Goal: Task Accomplishment & Management: Manage account settings

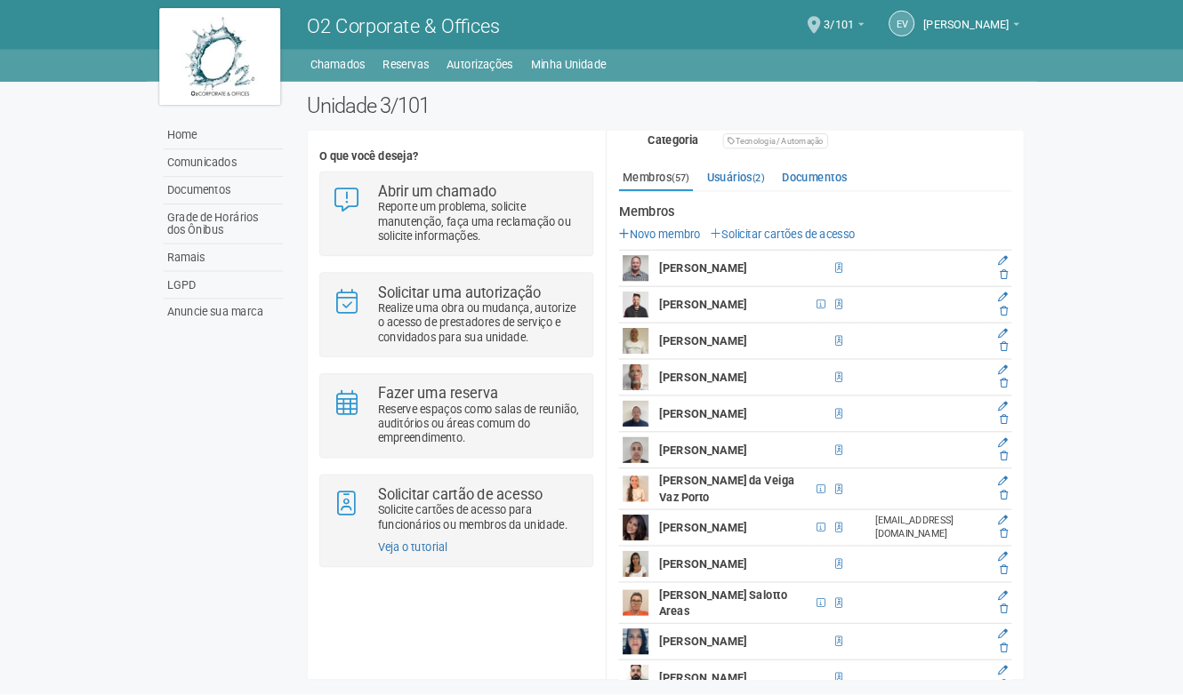
scroll to position [307, 0]
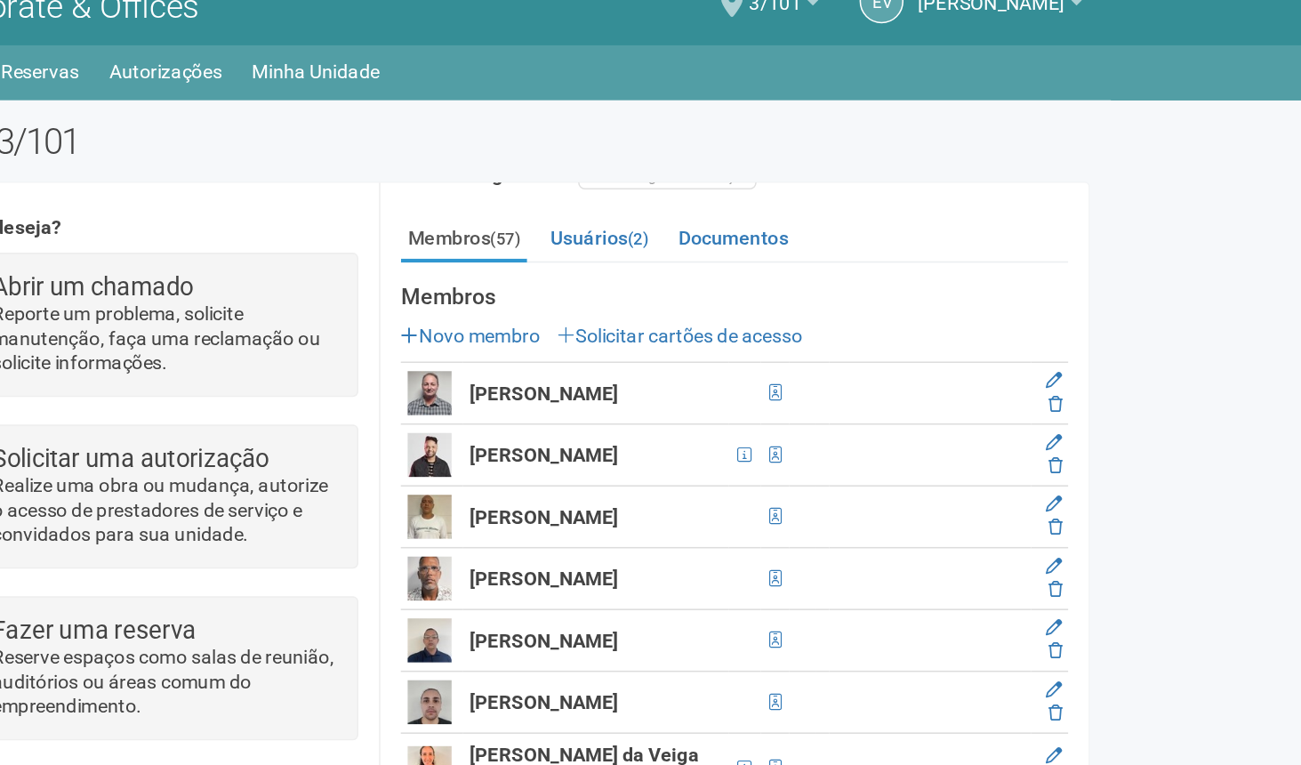
click at [1158, 143] on body "Aguarde... O2 Corporate & Offices EV [PERSON_NAME] [PERSON_NAME] [EMAIL_ADDRESS…" at bounding box center [650, 382] width 1301 height 765
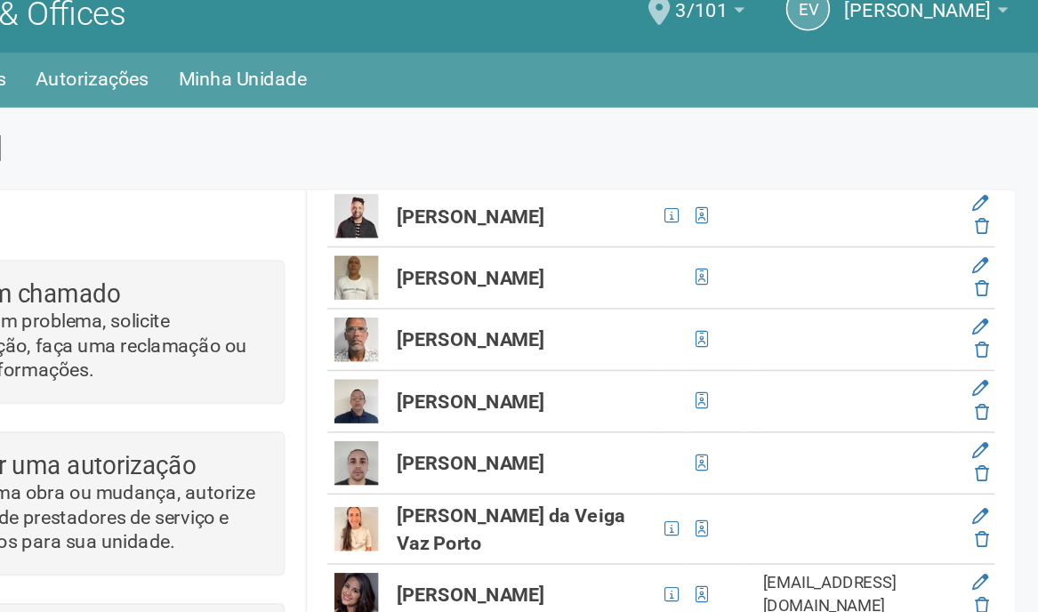
scroll to position [474, 0]
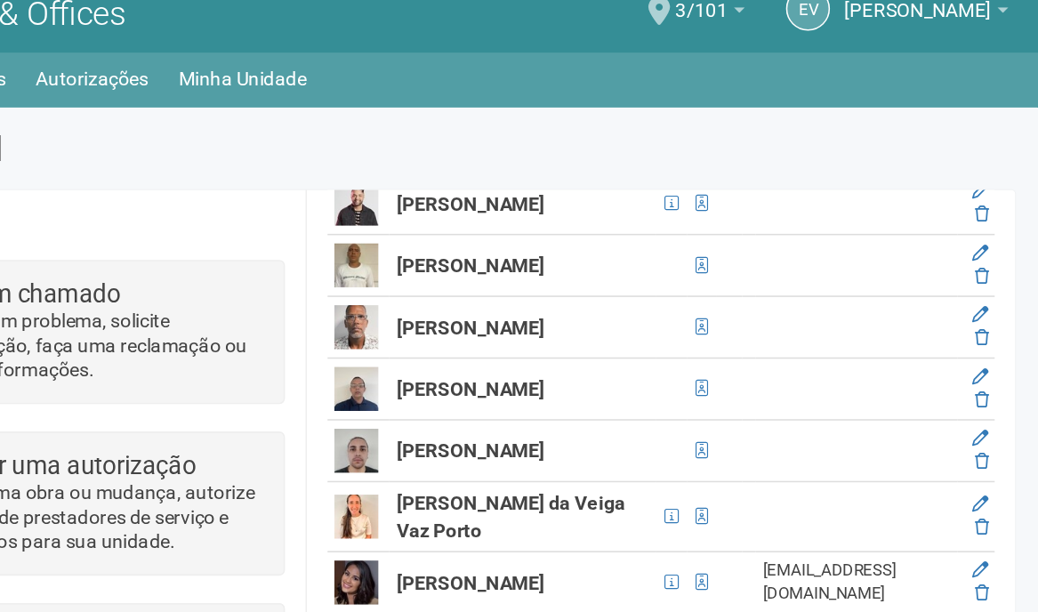
click at [576, 200] on img at bounding box center [567, 192] width 28 height 28
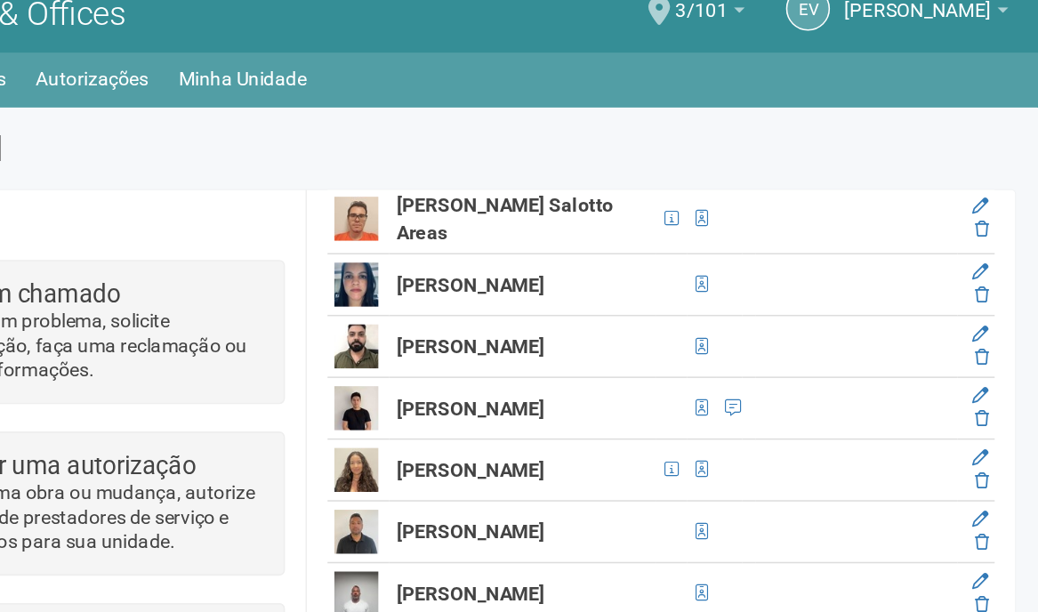
scroll to position [806, 0]
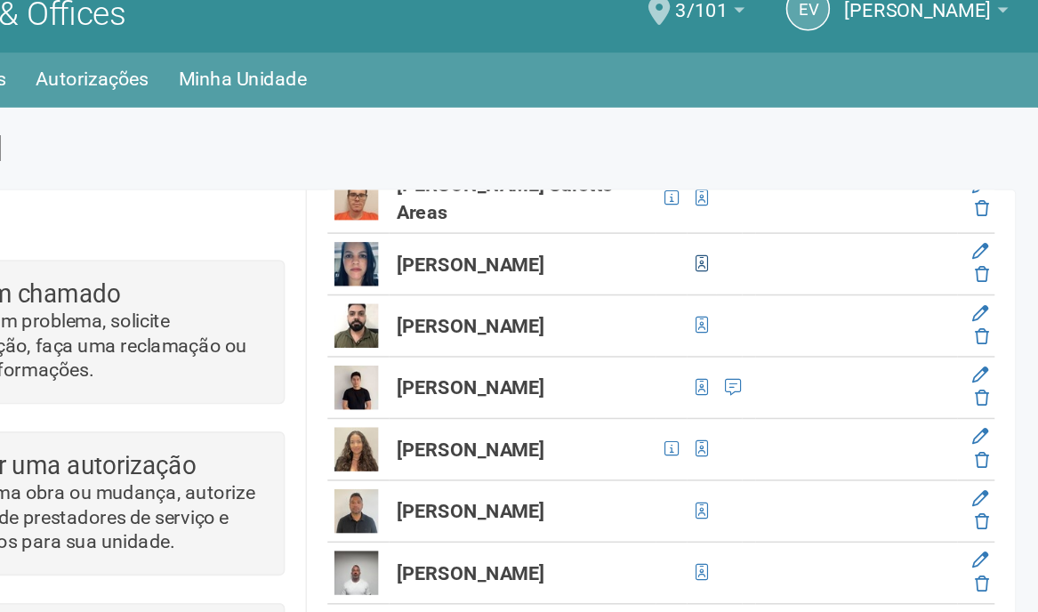
click at [787, 197] on span at bounding box center [791, 191] width 8 height 11
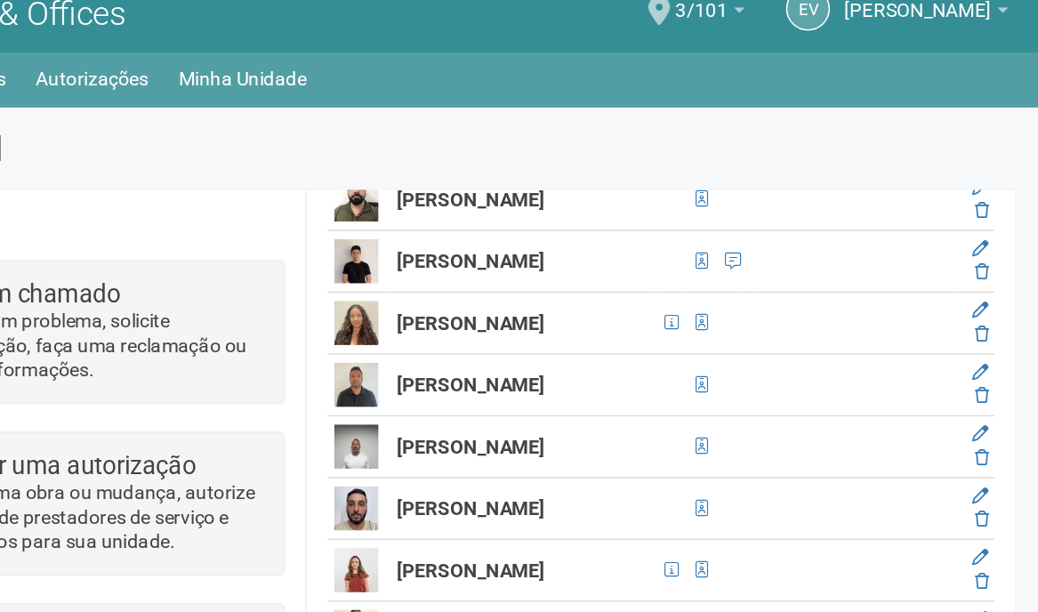
scroll to position [912, 0]
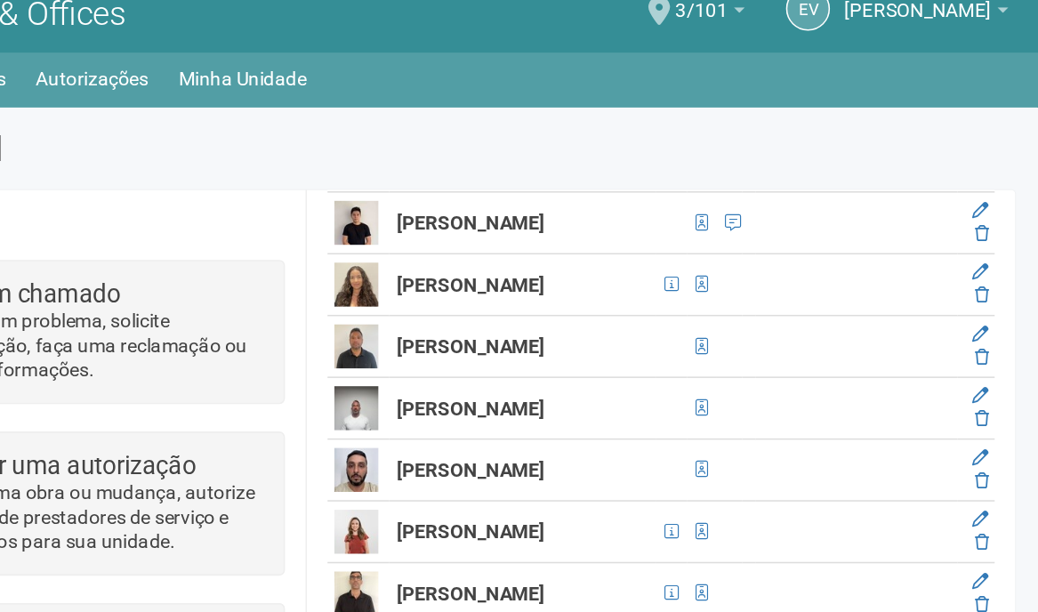
click at [570, 219] on img at bounding box center [567, 204] width 28 height 28
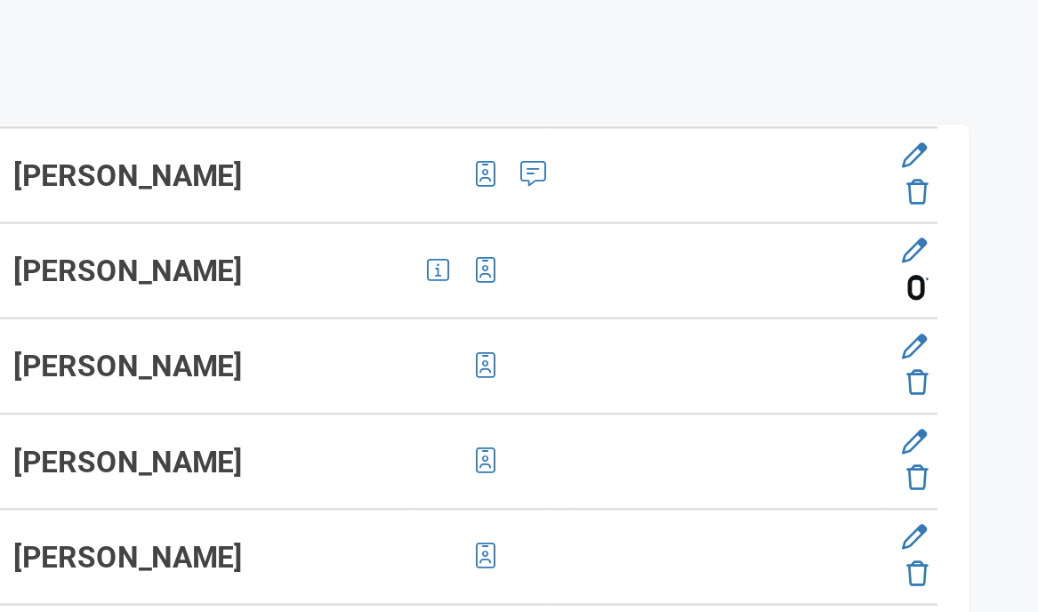
click at [971, 217] on icon at bounding box center [971, 211] width 9 height 11
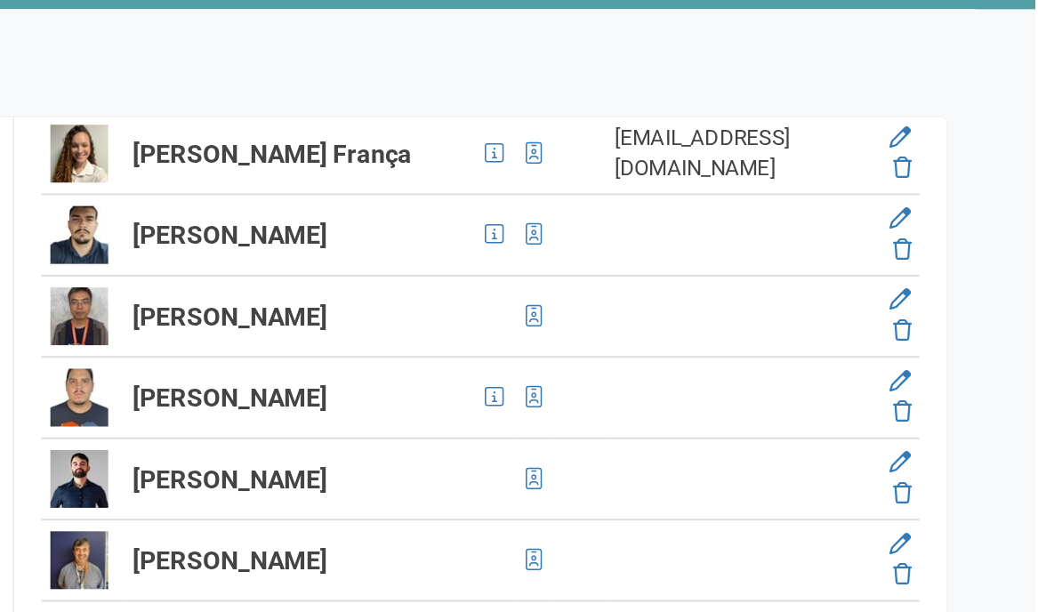
scroll to position [1154, 0]
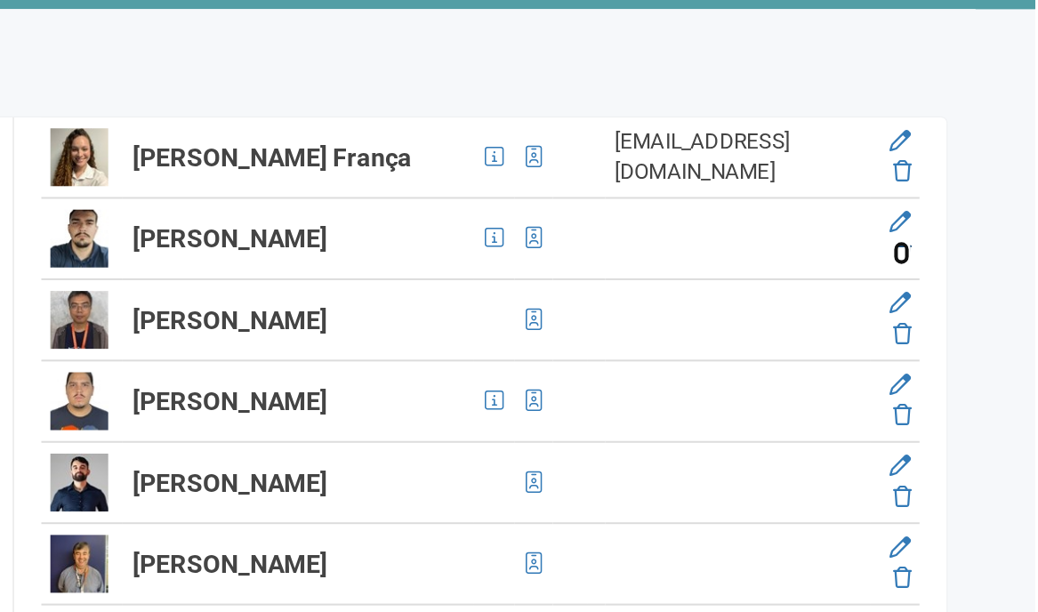
click at [973, 215] on icon at bounding box center [971, 210] width 9 height 11
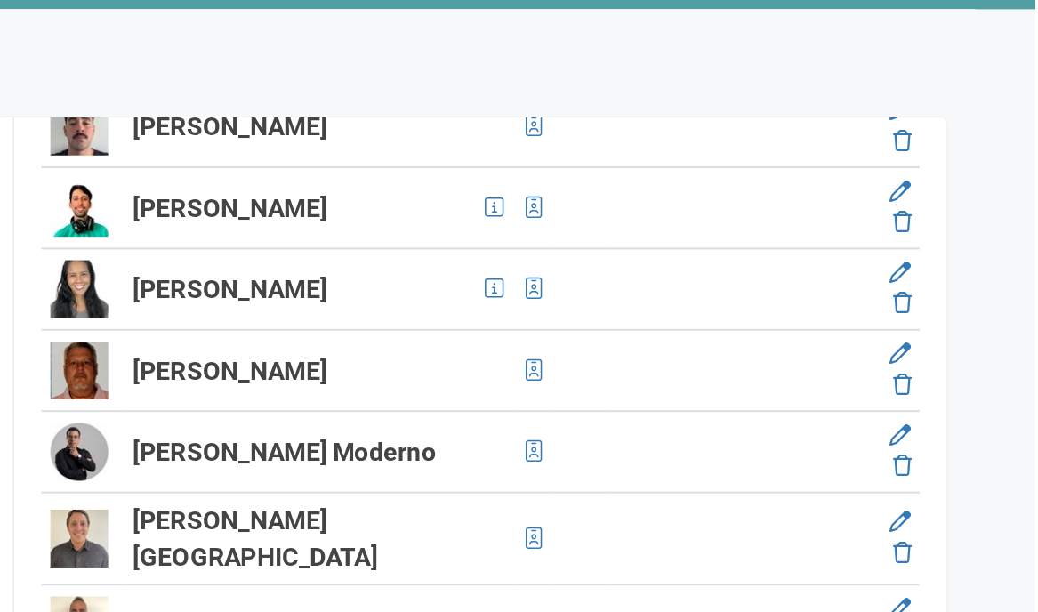
scroll to position [1492, 0]
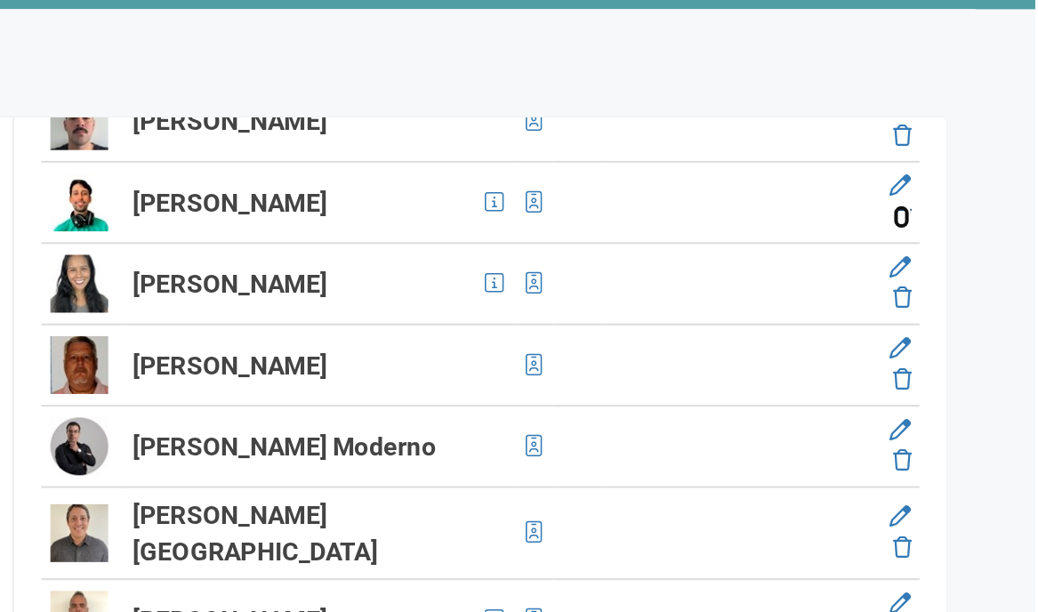
click at [970, 197] on icon at bounding box center [971, 192] width 9 height 11
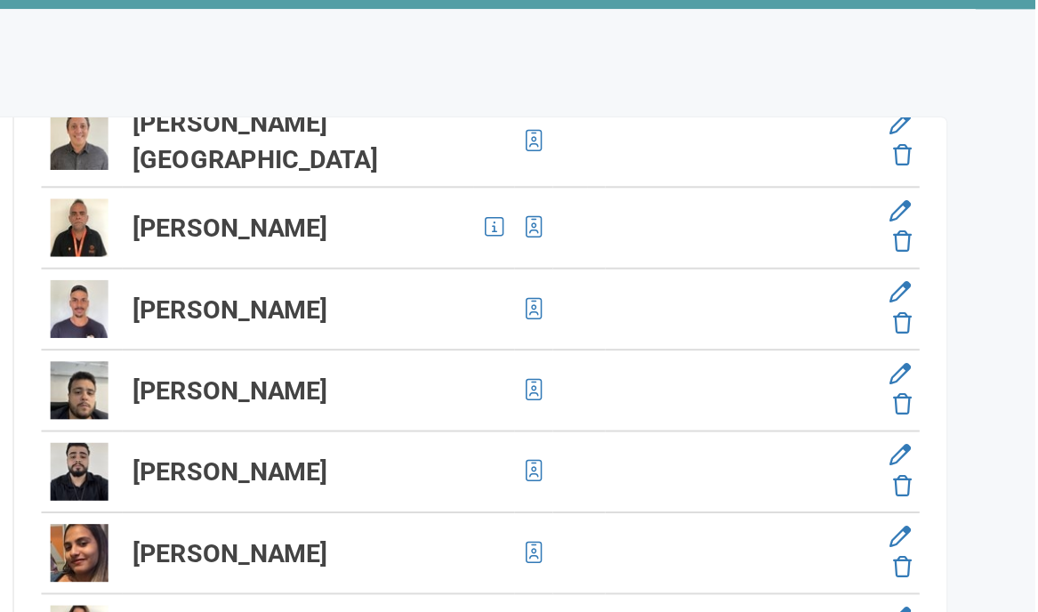
scroll to position [1647, 0]
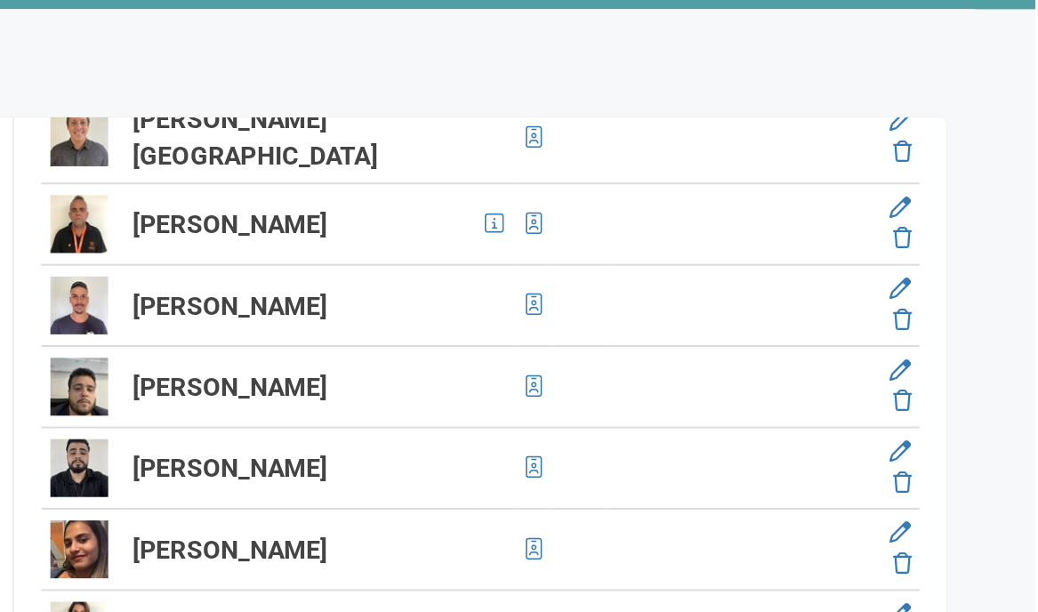
click at [971, 123] on icon at bounding box center [971, 117] width 9 height 11
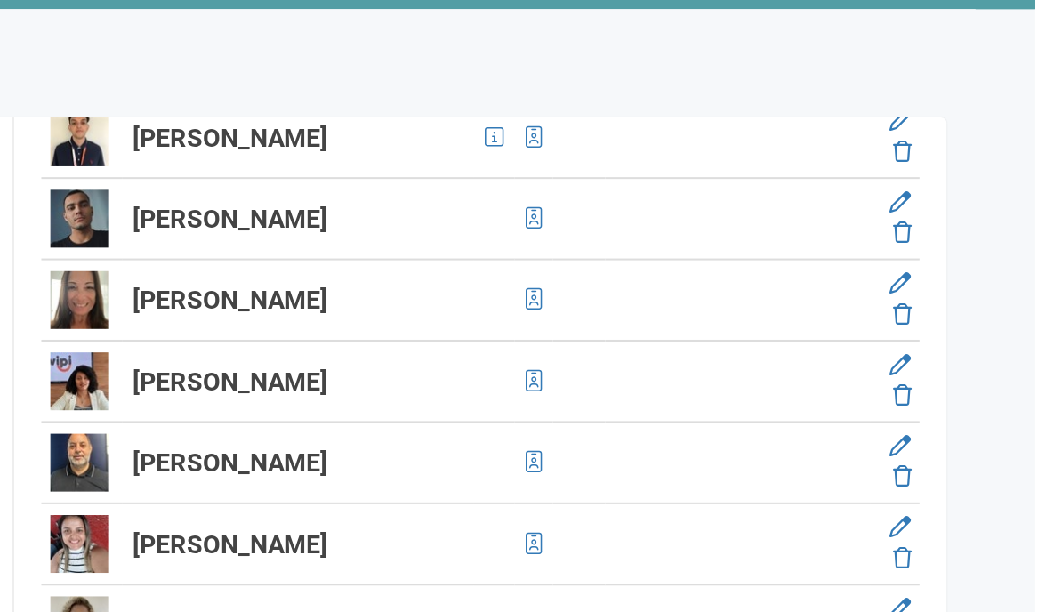
scroll to position [2219, 0]
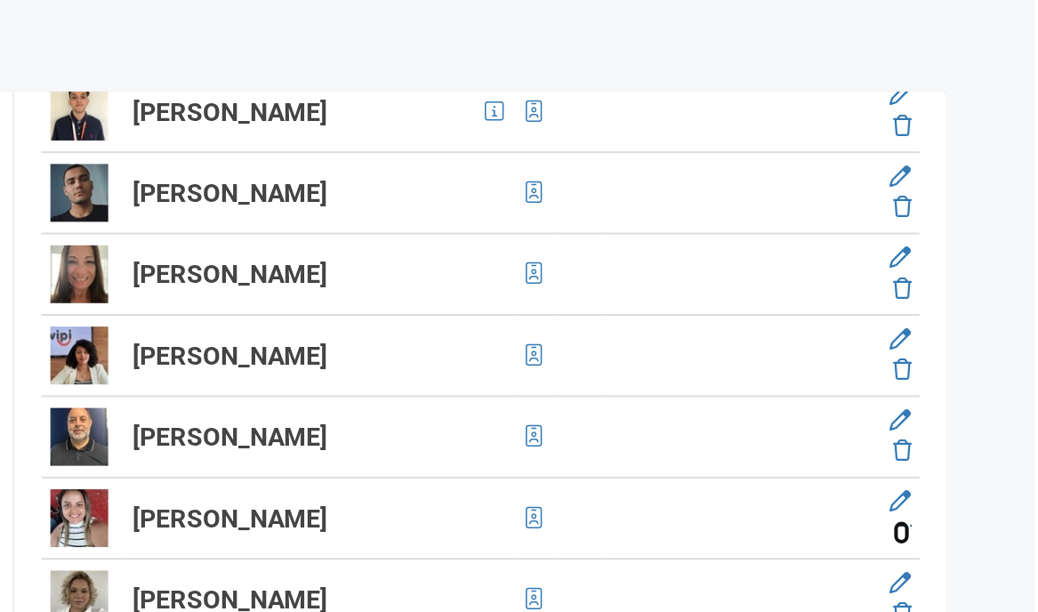
click at [970, 357] on icon at bounding box center [971, 360] width 9 height 11
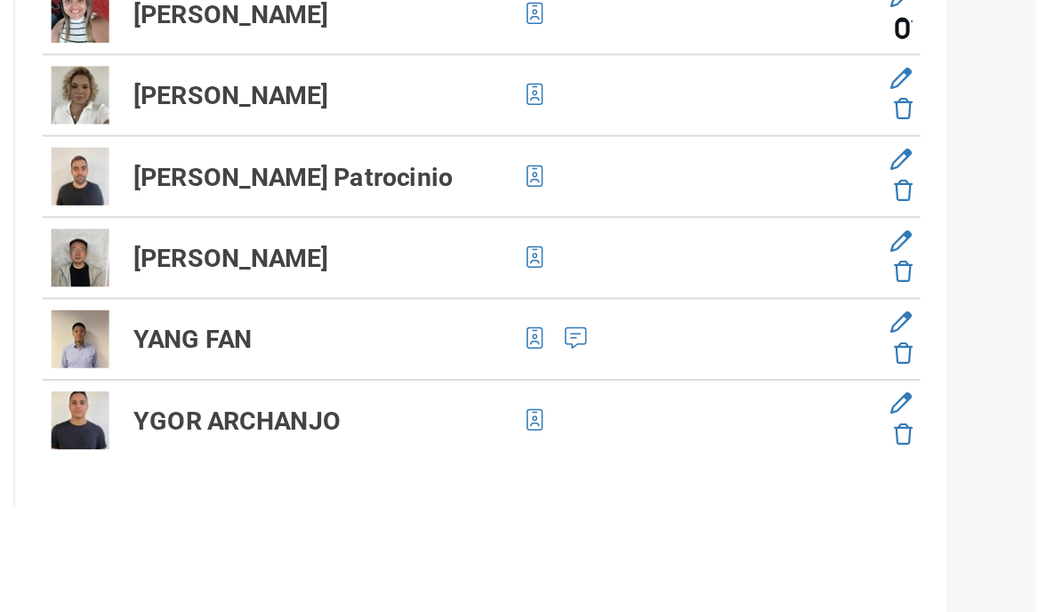
scroll to position [2136, 0]
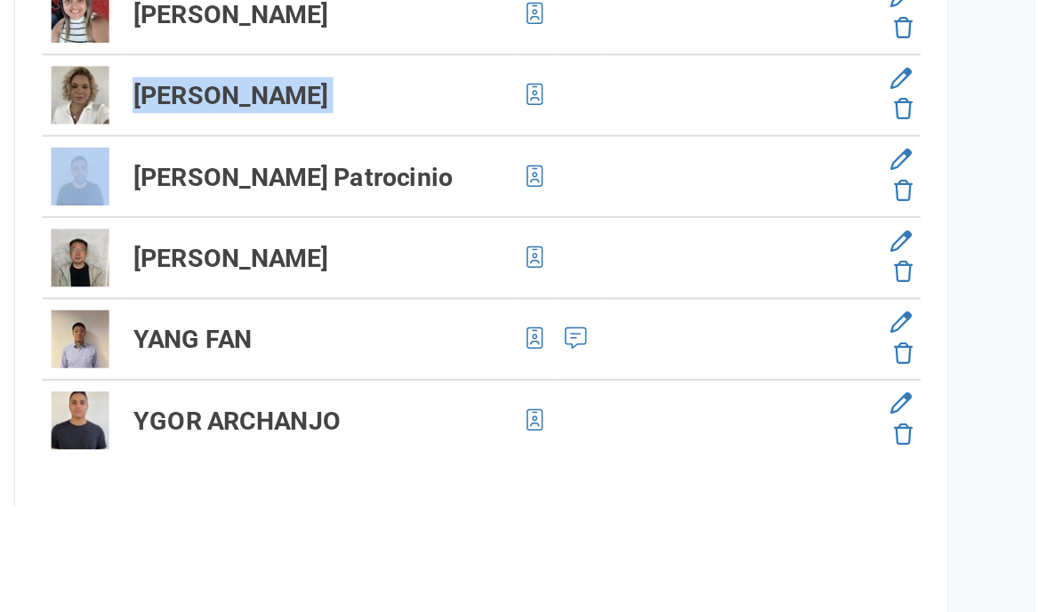
drag, startPoint x: 596, startPoint y: 431, endPoint x: 657, endPoint y: 462, distance: 68.8
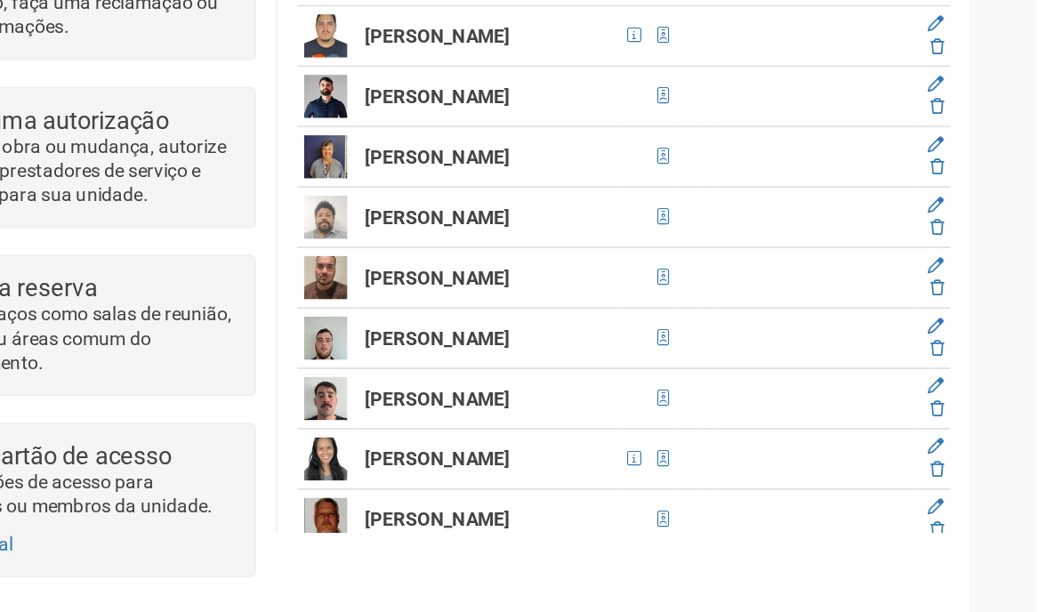
scroll to position [34, 0]
